Goal: Task Accomplishment & Management: Manage account settings

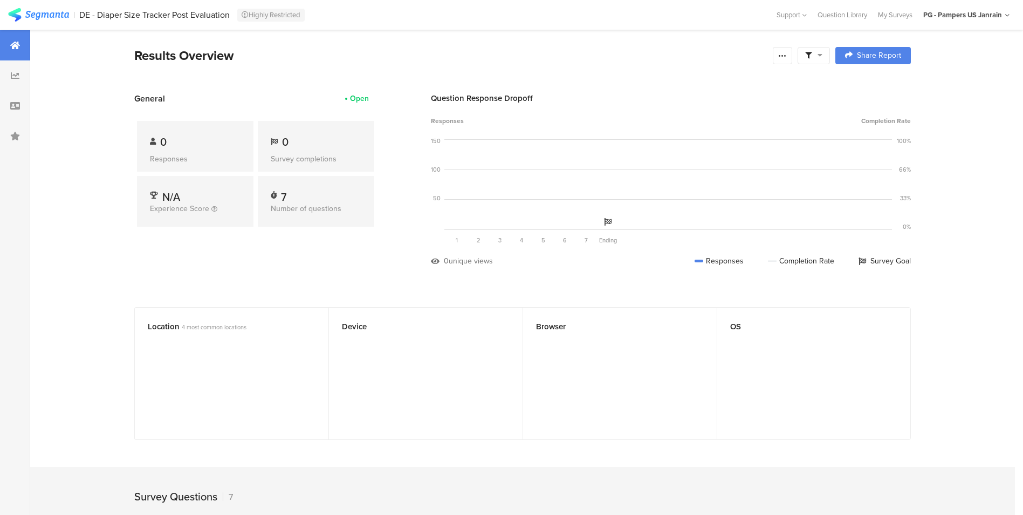
drag, startPoint x: 234, startPoint y: 16, endPoint x: 79, endPoint y: 17, distance: 154.8
click at [79, 17] on div "DE - Diaper Size Tracker Post Evaluation Highly Restricted" at bounding box center [425, 14] width 693 height 13
copy div "DE - Diaper Size Tracker Post Evaluation"
drag, startPoint x: 78, startPoint y: 14, endPoint x: 230, endPoint y: 16, distance: 151.6
click at [230, 16] on section "| FR - Diaper Size Tracker Post Evaluation Highly Restricted Help Center Live C…" at bounding box center [511, 15] width 1023 height 30
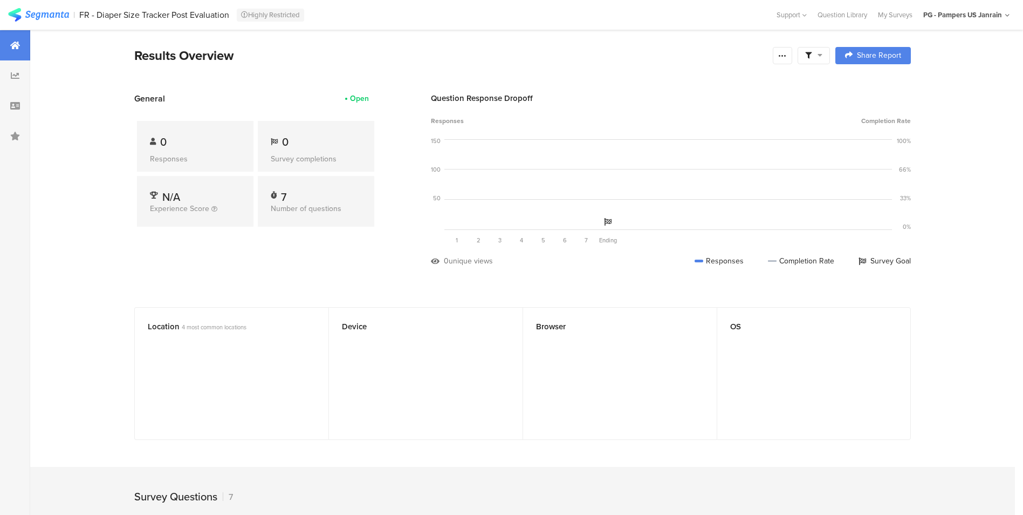
copy div "FR - Diaper Size Tracker Post Evaluation"
drag, startPoint x: 78, startPoint y: 16, endPoint x: 209, endPoint y: 12, distance: 130.6
click at [209, 12] on section "| UK Feedback River - Redemption Highly Restricted Help Center Live Chat Suppor…" at bounding box center [511, 15] width 1023 height 30
copy div "UK Feedback River - Redemption"
drag, startPoint x: 77, startPoint y: 13, endPoint x: 220, endPoint y: 13, distance: 143.5
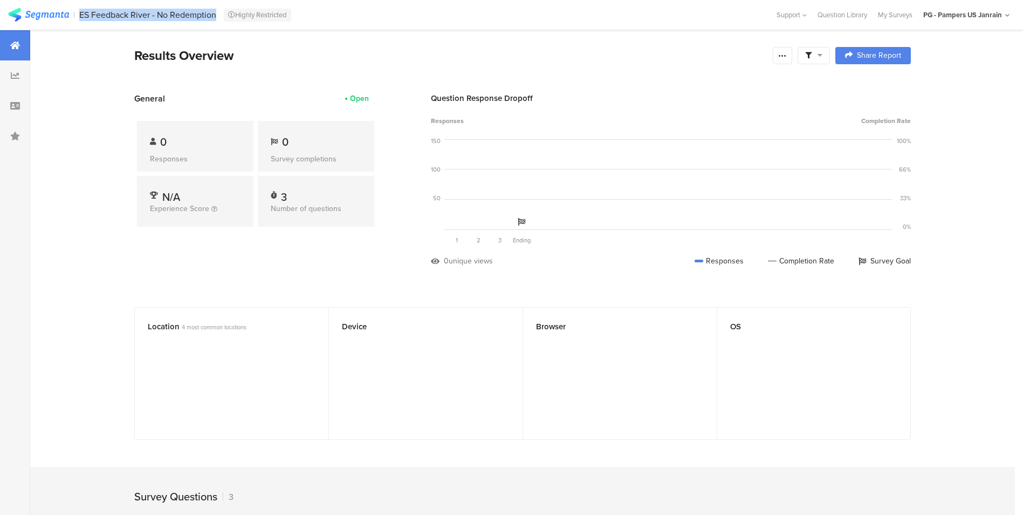
click at [220, 13] on section "| ES Feedback River - No Redemption Highly Restricted Help Center Live Chat Sup…" at bounding box center [511, 15] width 1023 height 30
copy section "ES Feedback River - No Redemption"
drag, startPoint x: 79, startPoint y: 12, endPoint x: 219, endPoint y: 11, distance: 140.3
click at [219, 11] on div "FR Feedback River - No Redemption Highly Restricted" at bounding box center [425, 14] width 693 height 13
copy div "FR Feedback River - No Redemption"
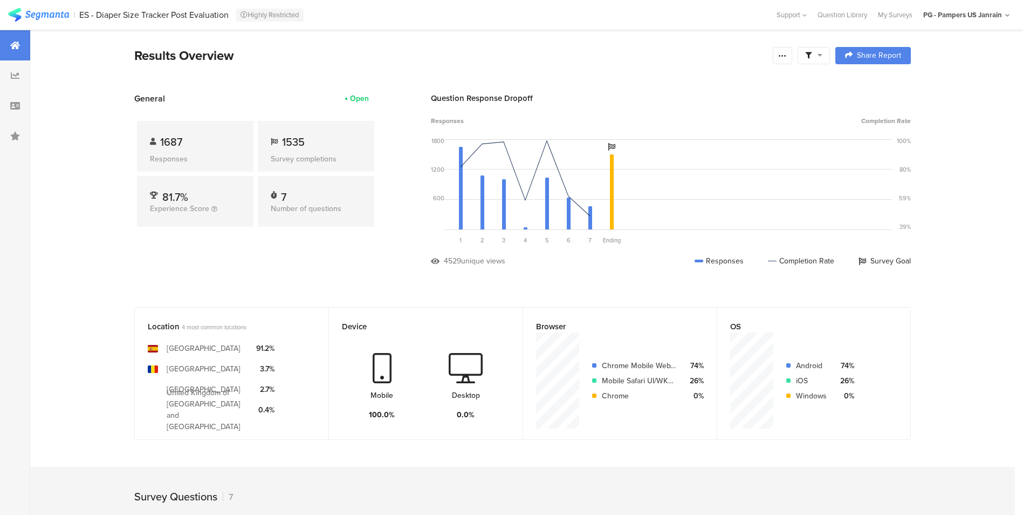
click at [216, 272] on div "General Open 1687 Responses 1535 Survey completions 81.7% Experience Score 7 Nu…" at bounding box center [255, 187] width 243 height 190
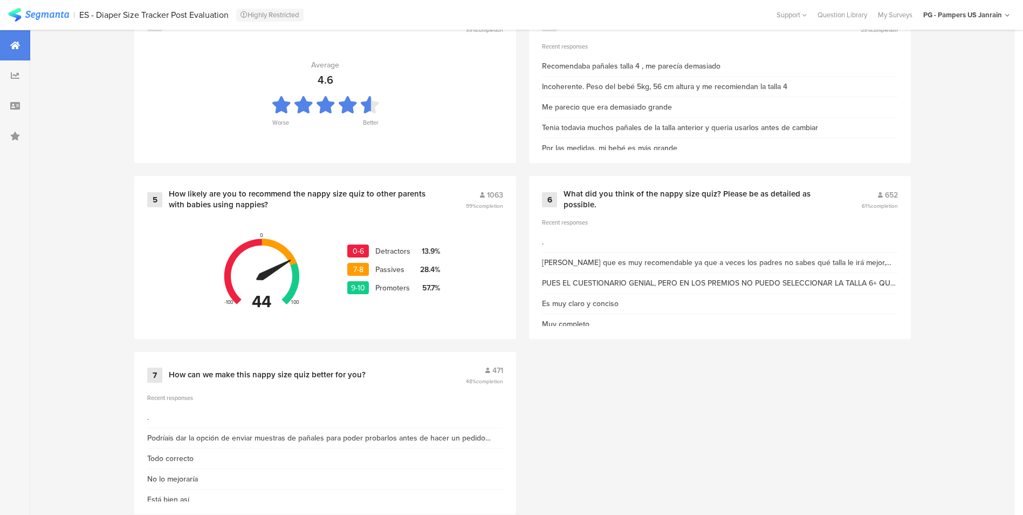
scroll to position [699, 0]
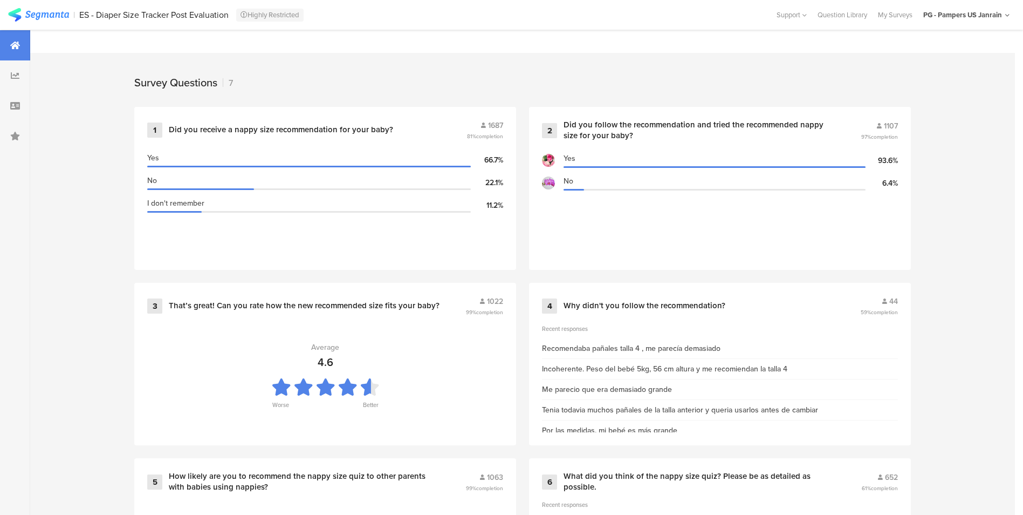
scroll to position [439, 0]
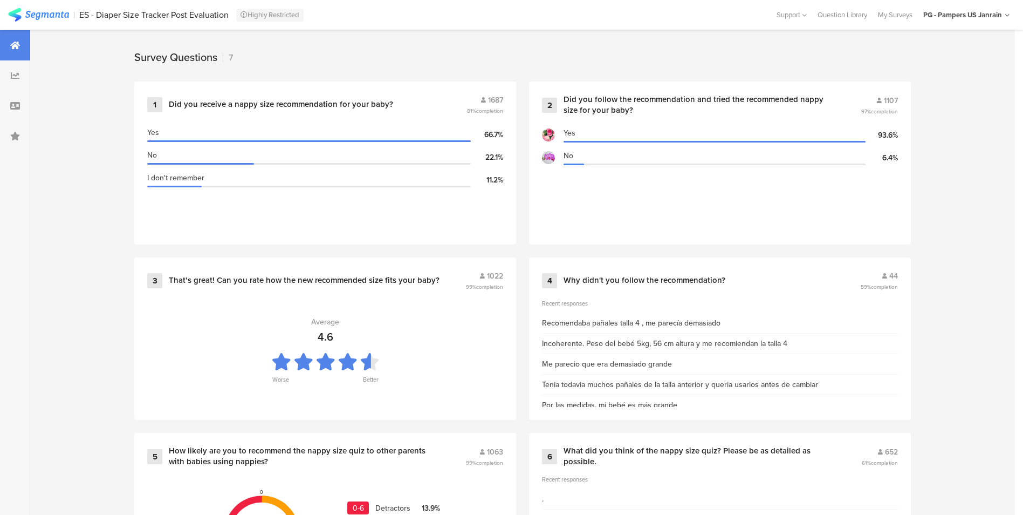
drag, startPoint x: 1028, startPoint y: 217, endPoint x: 991, endPoint y: 282, distance: 74.4
click at [991, 282] on div "Survey Questions 7 1 Did you receive a nappy size recommendation for your baby?…" at bounding box center [522, 411] width 985 height 767
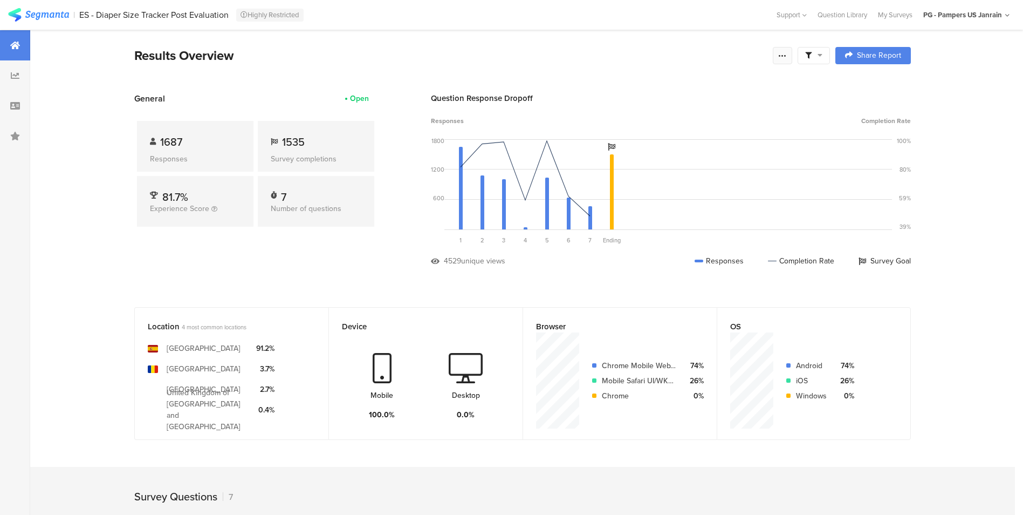
click at [787, 53] on icon at bounding box center [782, 55] width 9 height 9
click at [743, 142] on link "Edit survey" at bounding box center [710, 140] width 173 height 24
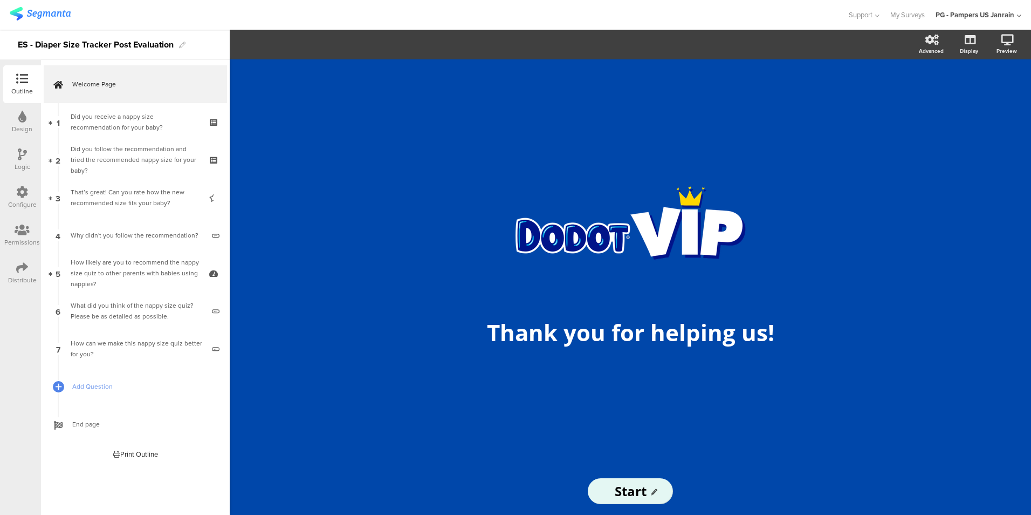
click at [17, 119] on div "Design" at bounding box center [22, 122] width 38 height 38
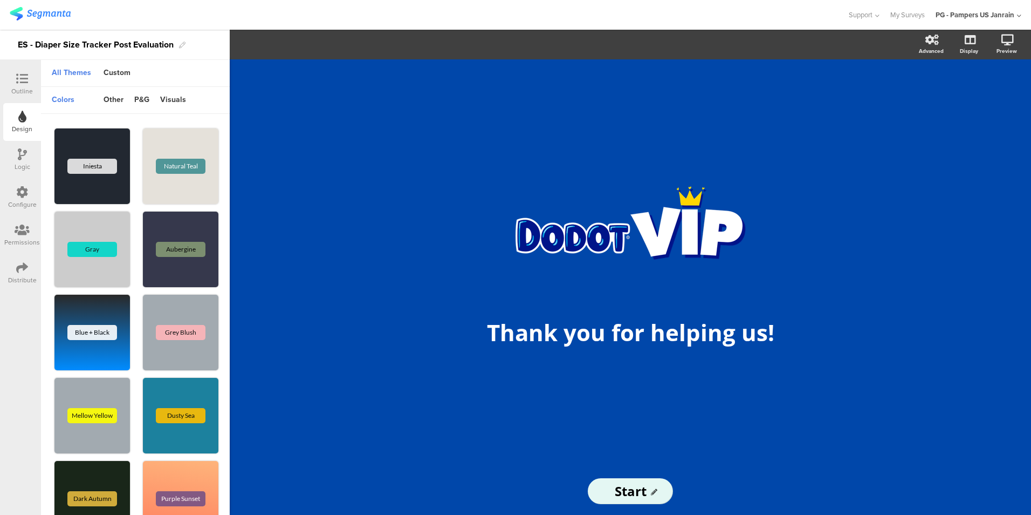
click at [20, 146] on div "Logic" at bounding box center [22, 160] width 38 height 38
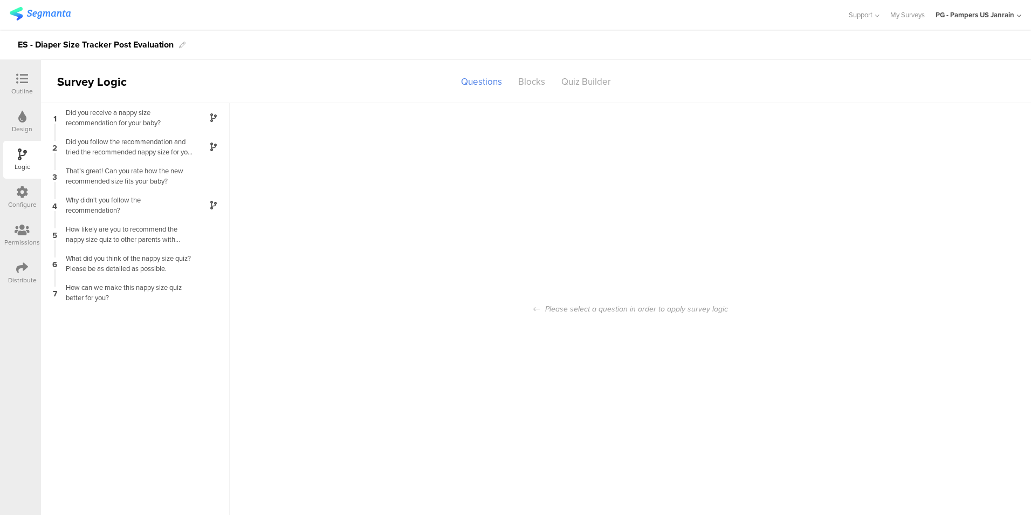
click at [19, 193] on icon at bounding box center [22, 192] width 12 height 12
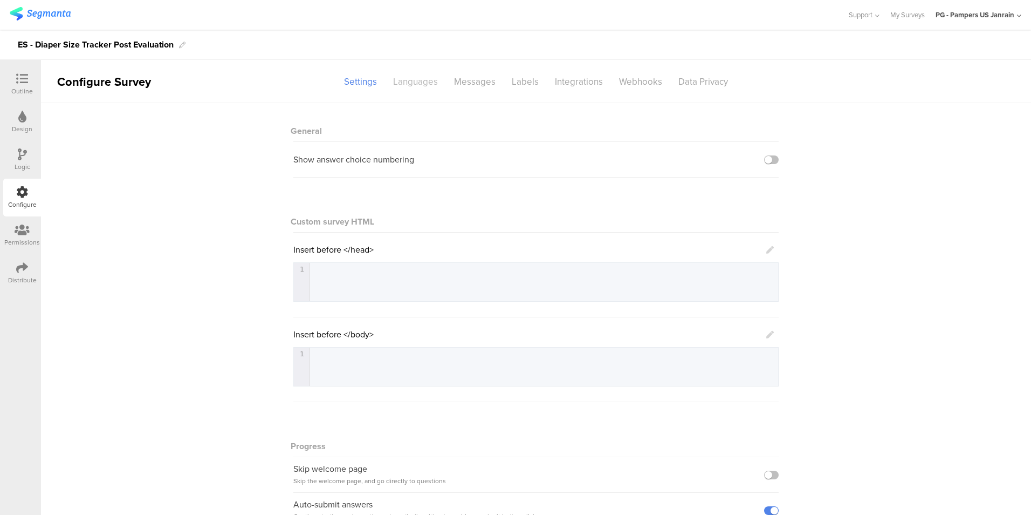
click at [407, 80] on div "Languages" at bounding box center [415, 81] width 61 height 19
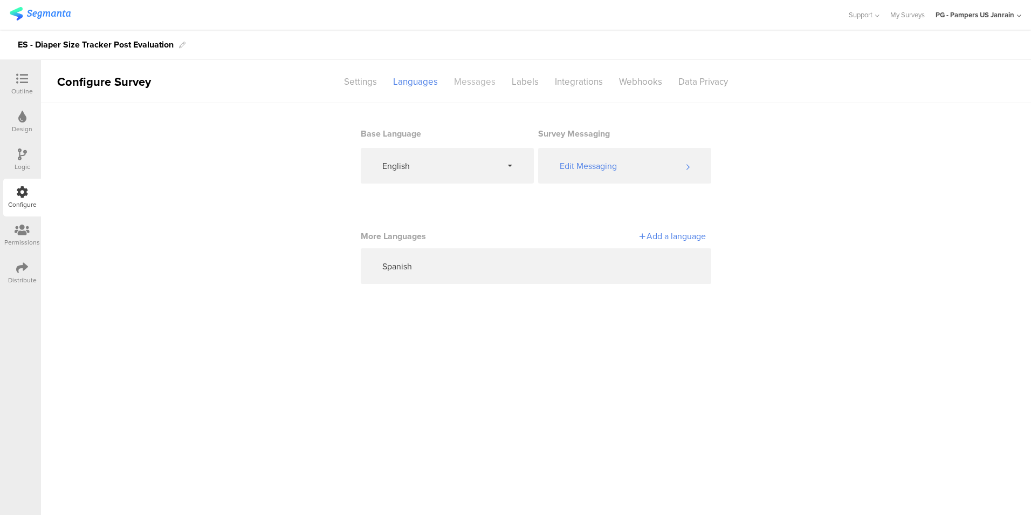
click at [479, 81] on div "Messages" at bounding box center [475, 81] width 58 height 19
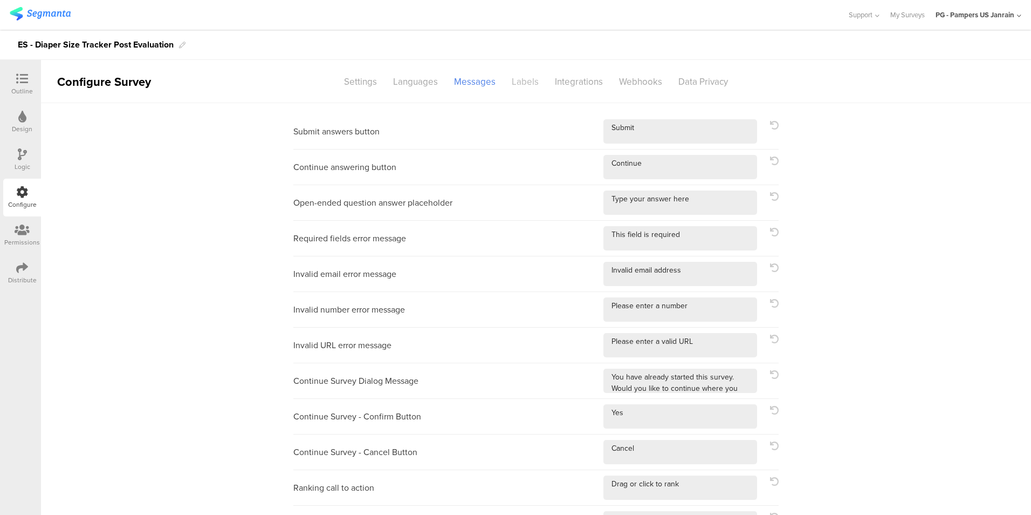
drag, startPoint x: 522, startPoint y: 87, endPoint x: 516, endPoint y: 81, distance: 8.4
click at [516, 81] on div "Labels" at bounding box center [525, 81] width 43 height 19
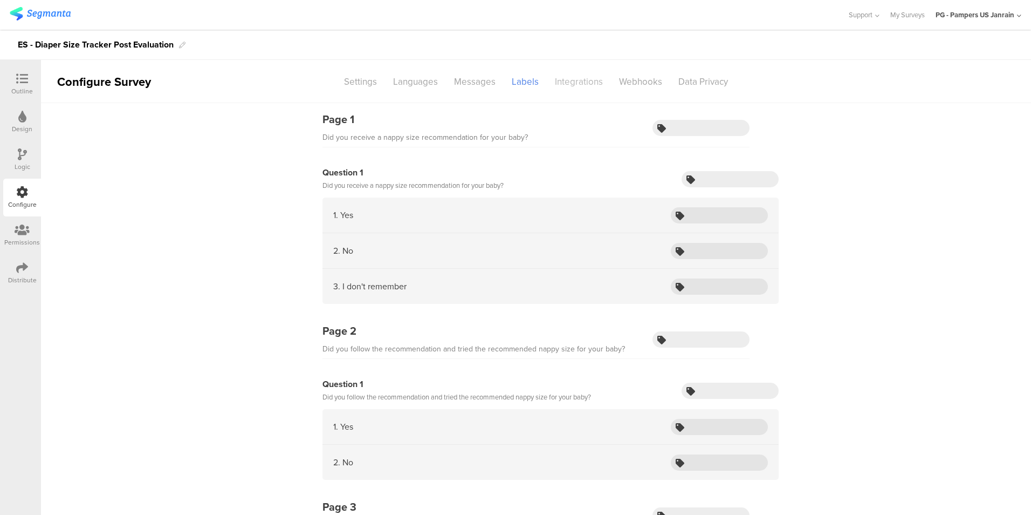
click at [589, 79] on div "Integrations" at bounding box center [579, 81] width 64 height 19
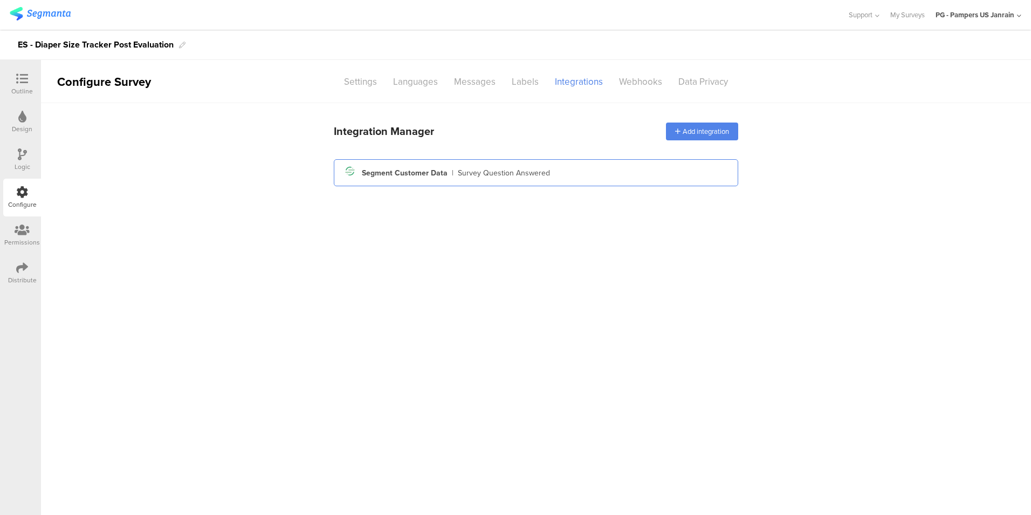
click at [578, 167] on div "Segment icon Created with Sketch. Segment Customer Data | Survey Question Answe…" at bounding box center [536, 172] width 387 height 18
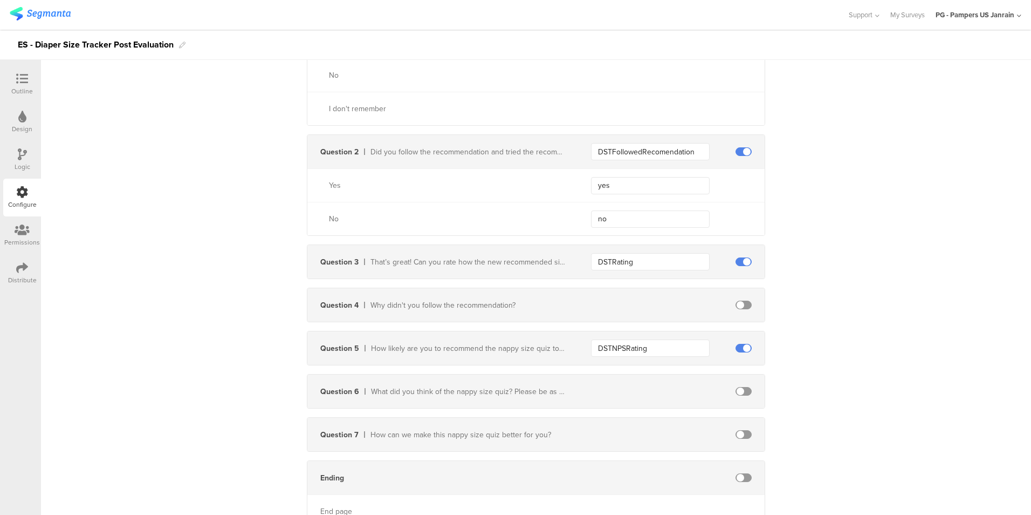
scroll to position [542, 0]
